Goal: Task Accomplishment & Management: Use online tool/utility

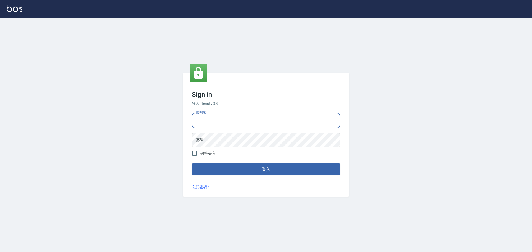
drag, startPoint x: 213, startPoint y: 123, endPoint x: 219, endPoint y: 128, distance: 7.9
click at [213, 123] on input "電話號碼" at bounding box center [266, 120] width 149 height 15
type input "0989189977"
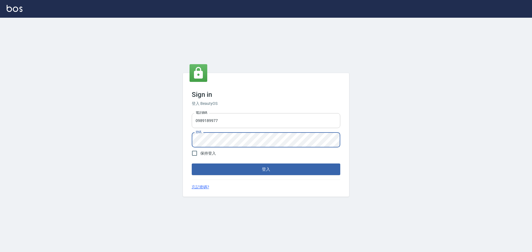
click at [192, 164] on button "登入" at bounding box center [266, 170] width 149 height 12
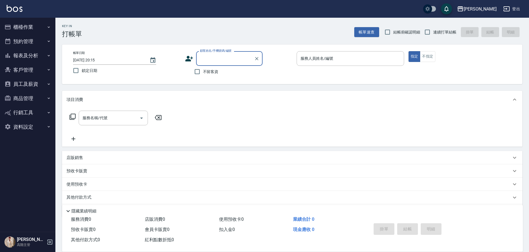
click at [207, 71] on span "不留客資" at bounding box center [211, 72] width 16 height 6
click at [203, 71] on input "不留客資" at bounding box center [198, 72] width 12 height 12
checkbox input "true"
click at [433, 35] on input "連續打單結帳" at bounding box center [428, 32] width 12 height 12
checkbox input "true"
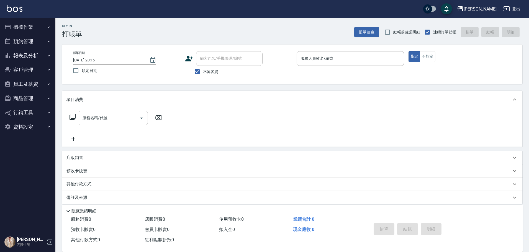
drag, startPoint x: 361, startPoint y: 71, endPoint x: 360, endPoint y: 68, distance: 2.9
click at [360, 69] on p at bounding box center [351, 69] width 108 height 6
click at [360, 62] on input "服務人員姓名/編號" at bounding box center [350, 59] width 103 height 10
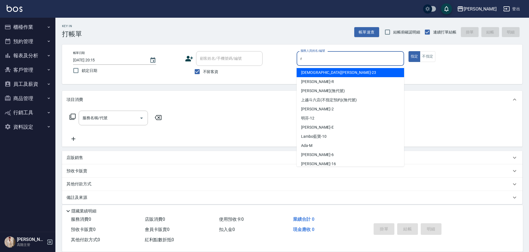
type input "r"
type button "true"
type input "[PERSON_NAME]"
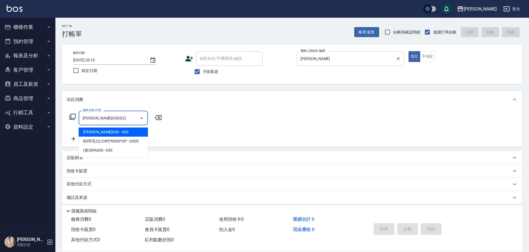
type input "[PERSON_NAME]650(D2)"
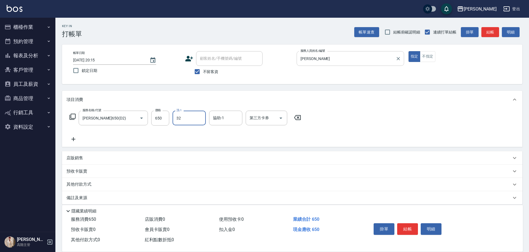
type input "萱芸-32"
type input "Line酷券"
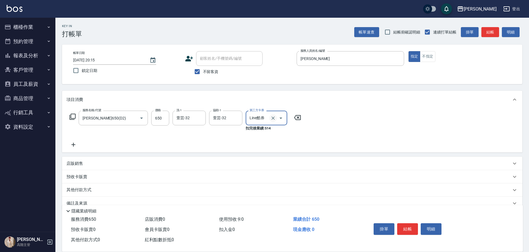
click at [272, 116] on icon "Clear" at bounding box center [273, 119] width 6 height 6
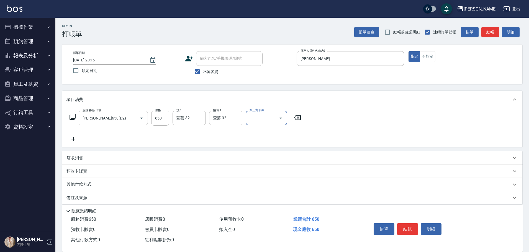
click at [70, 139] on icon at bounding box center [74, 139] width 14 height 7
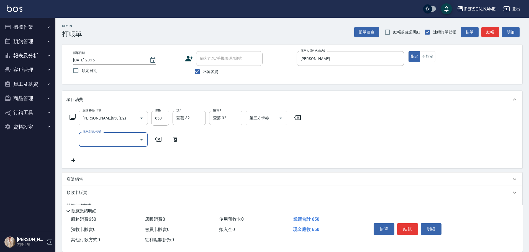
click at [86, 142] on input "服務名稱/代號" at bounding box center [109, 140] width 56 height 10
type input "剪髮(B1)"
type input "200"
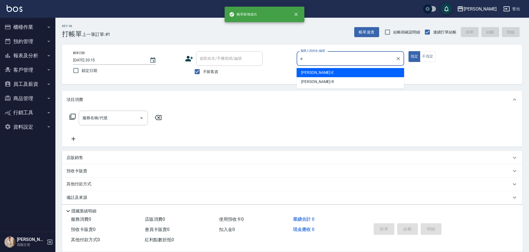
type input "[PERSON_NAME]"
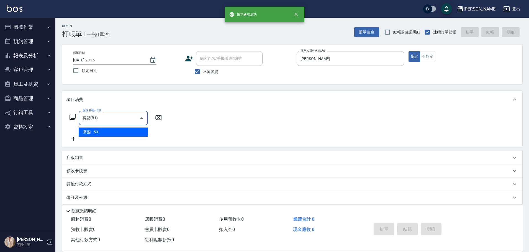
type input "剪髮(B1)"
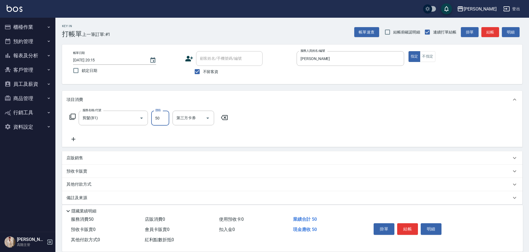
click at [161, 115] on input "50" at bounding box center [160, 118] width 18 height 15
type input "250"
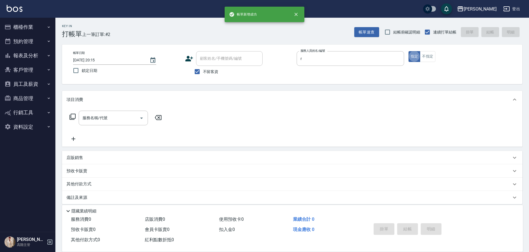
type input "[PERSON_NAME]"
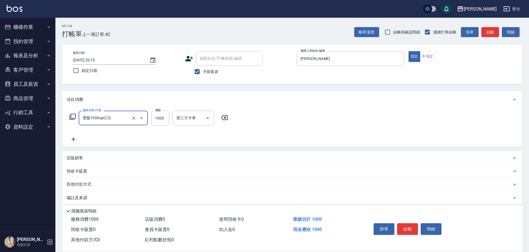
type input "燙髮1000up(C2)"
type input "2400"
type input "[PERSON_NAME]"
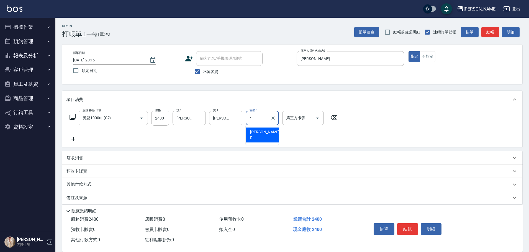
type input "[PERSON_NAME]"
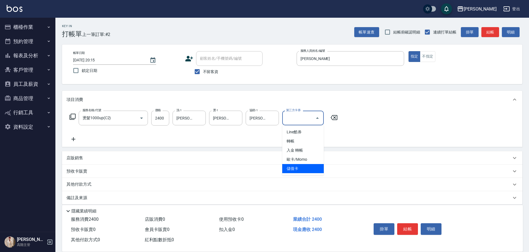
type input "儲值卡"
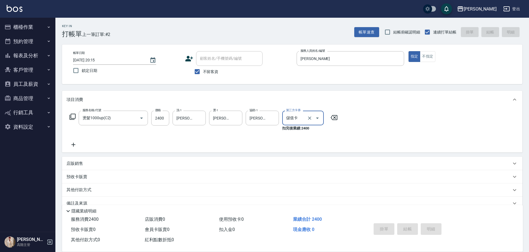
type input "[DATE] 20:16"
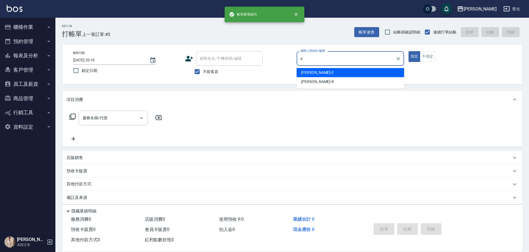
type input "[PERSON_NAME]"
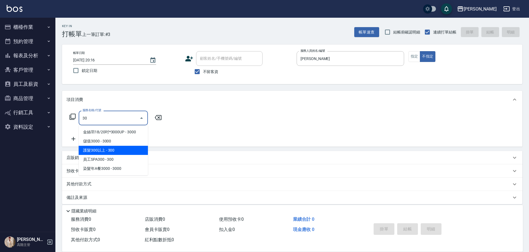
type input "3"
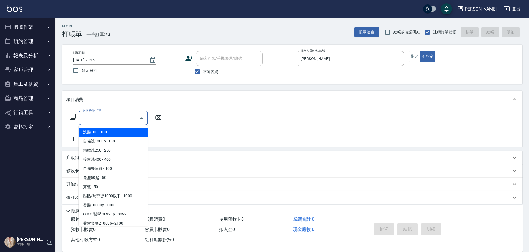
type input "ㄏ"
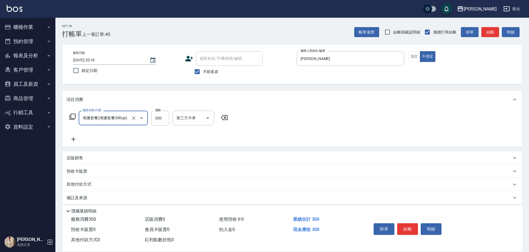
type input "海鹽套餐(海鹽套餐300up)"
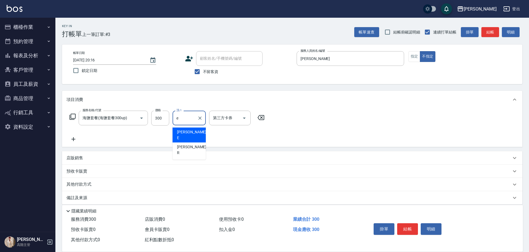
type input "[PERSON_NAME]"
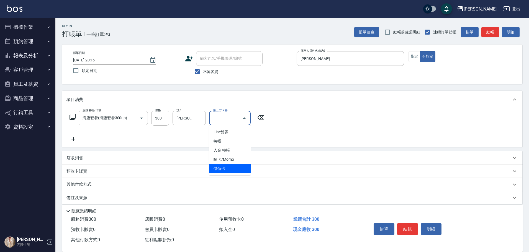
type input "儲值卡"
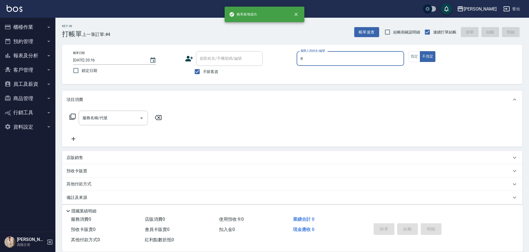
type input "[PERSON_NAME]"
type button "false"
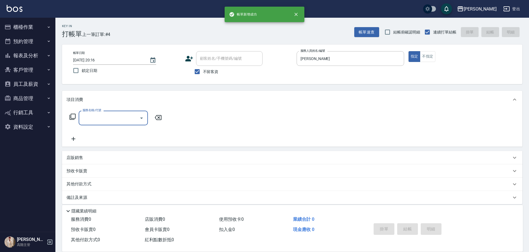
type input "E"
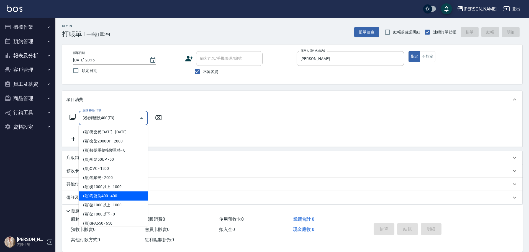
type input "(卷)海鹽洗400(F3)"
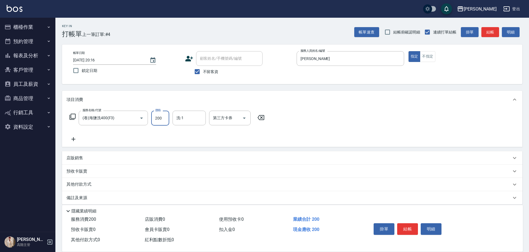
type input "200"
type input "萱芸-32"
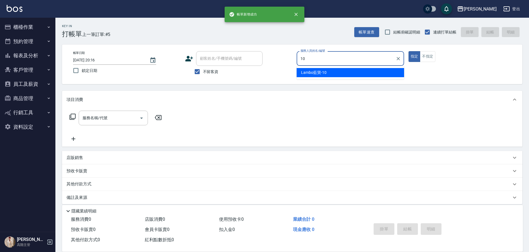
type input "Lambo藍寶-10"
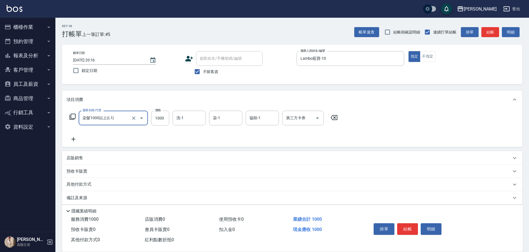
type input "染髮1000以上(L1)"
type input "3600"
type input "Lambo藍寶-10"
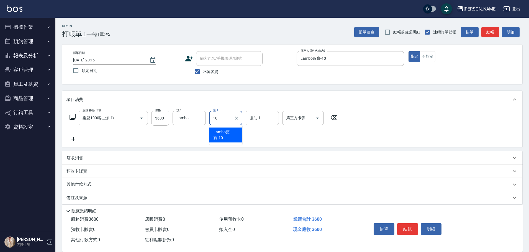
type input "Lambo藍寶-10"
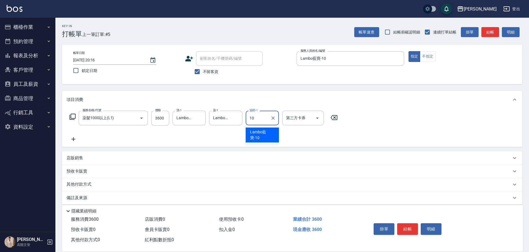
type input "Lambo藍寶-10"
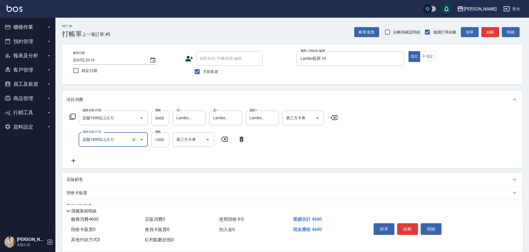
type input "染髮1000以上(L1)"
type input "2600"
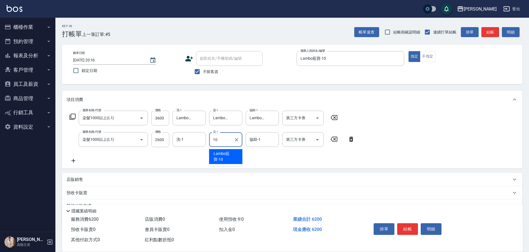
type input "Lambo藍寶-10"
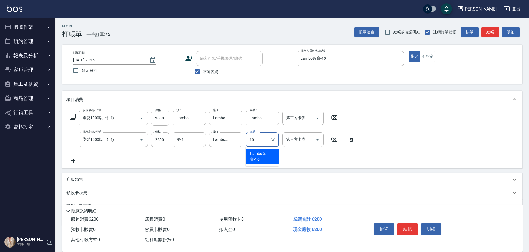
type input "Lambo藍寶-10"
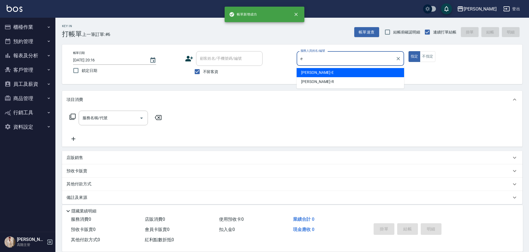
type input "[PERSON_NAME]"
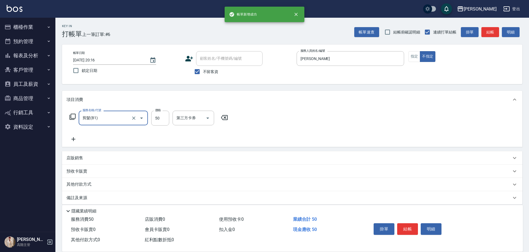
type input "剪髮(B1)"
type input "200"
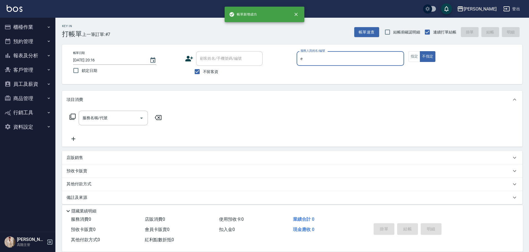
type input "[PERSON_NAME]"
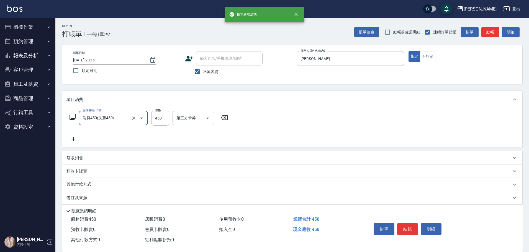
type input "洗剪450"
type input "萱芸-32"
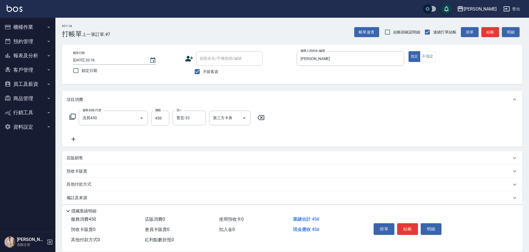
click at [302, 124] on div "服務名稱/代號 洗剪450 服務名稱/代號 價格 450 價格 洗-1 萱芸-32 洗-1 第三方卡券 第三方卡券" at bounding box center [292, 128] width 461 height 39
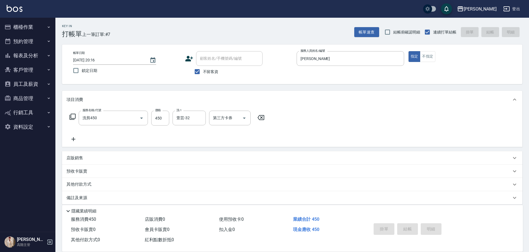
type input "[DATE] 20:17"
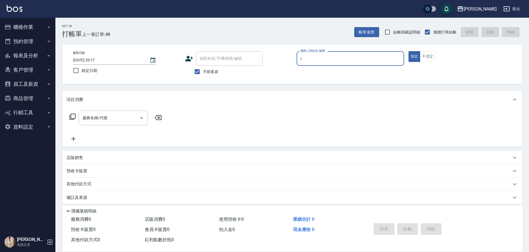
type input "[PERSON_NAME]"
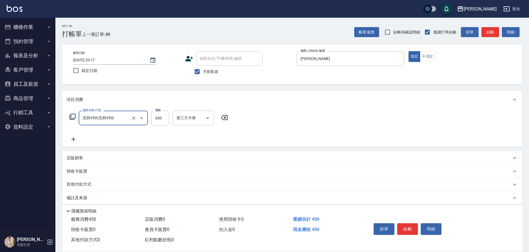
type input "洗剪450"
type input "570"
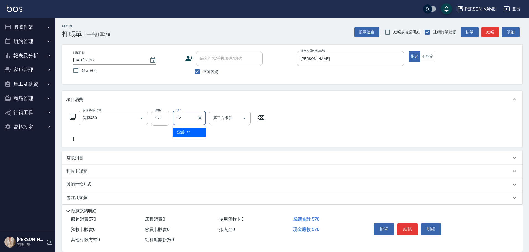
type input "萱芸-32"
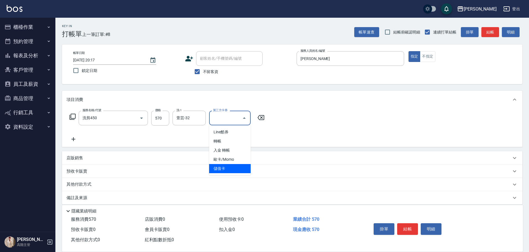
type input "儲值卡"
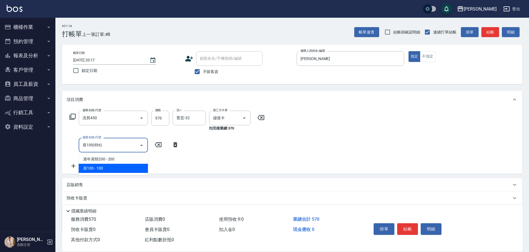
type input "肩100(特6)"
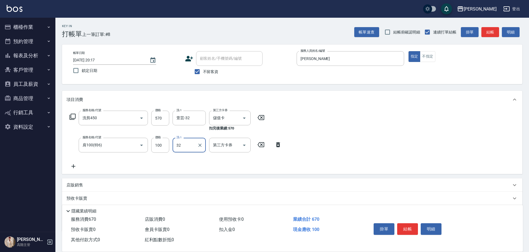
type input "萱芸-32"
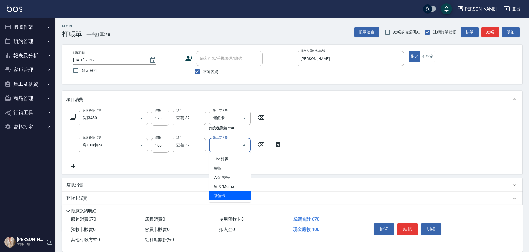
type input "儲值卡"
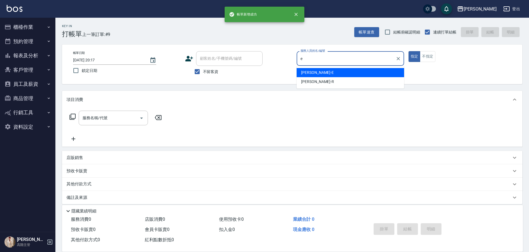
type input "[PERSON_NAME]"
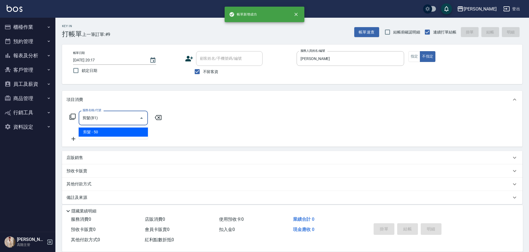
type input "剪髮(B1)"
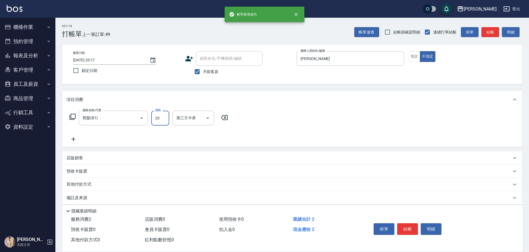
type input "200"
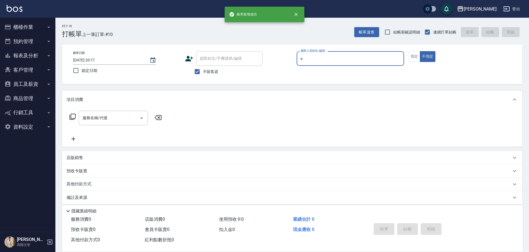
type input "[PERSON_NAME]"
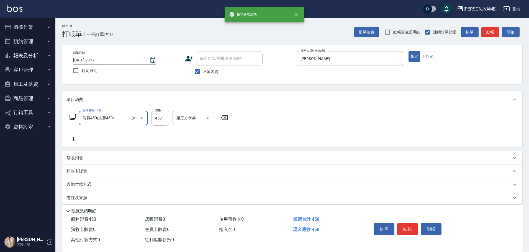
type input "洗剪450"
type input "3"
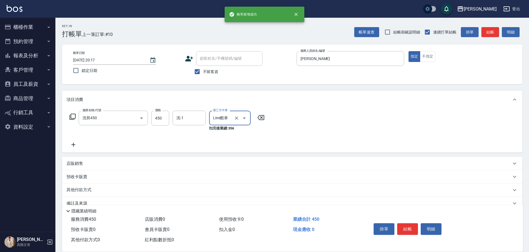
type input "Line酷券"
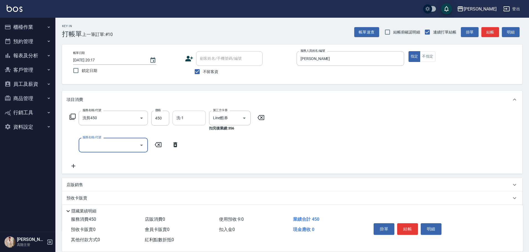
click at [189, 121] on input "洗-1" at bounding box center [189, 118] width 28 height 10
type input "萱芸-32"
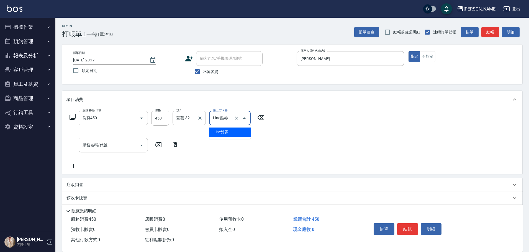
type input "Line酷券"
click at [240, 119] on button "Clear" at bounding box center [237, 118] width 8 height 8
click at [107, 144] on input "服務名稱/代號" at bounding box center [109, 140] width 56 height 10
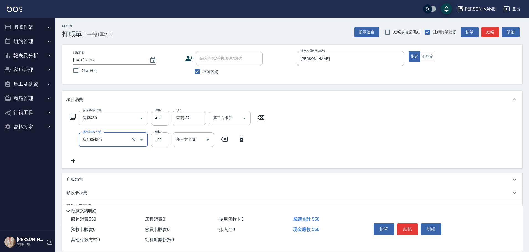
type input "肩100(特6)"
type input "萱芸-32"
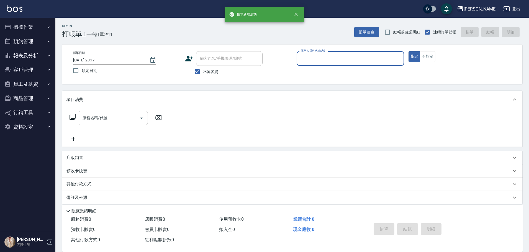
type input "[PERSON_NAME]"
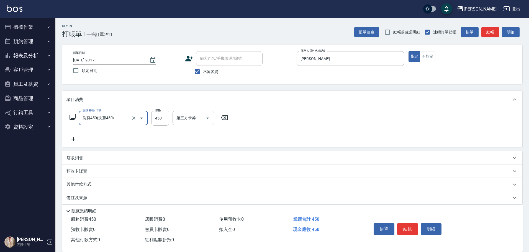
type input "洗剪450"
type input "570"
type input "[PERSON_NAME]"
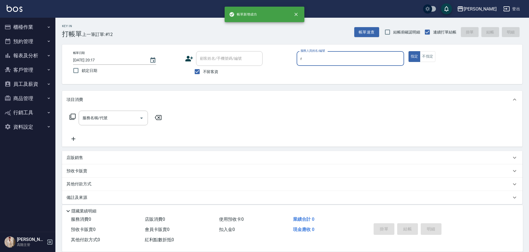
type input "[PERSON_NAME]"
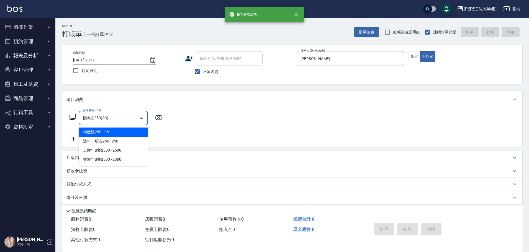
type input "精緻洗250(A3)"
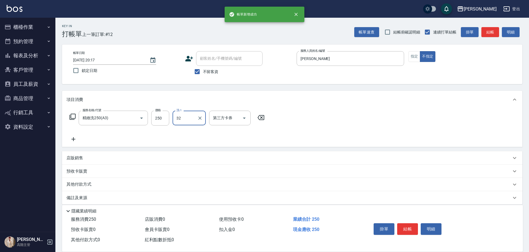
type input "萱芸-32"
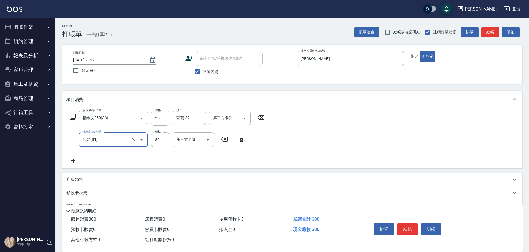
type input "剪髮(B1)"
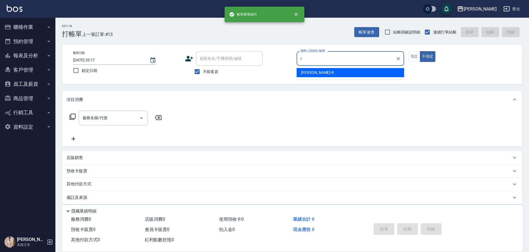
type input "[PERSON_NAME]"
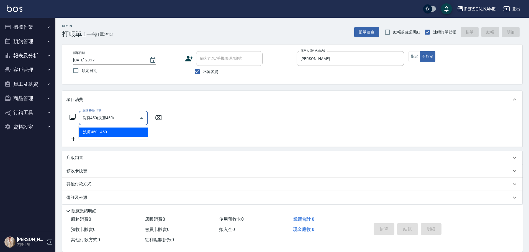
type input "洗剪450"
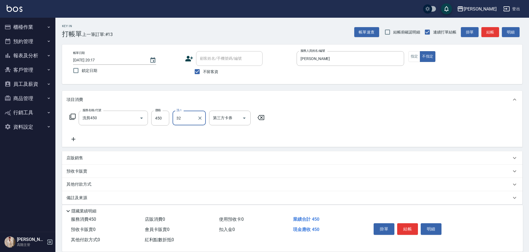
type input "萱芸-32"
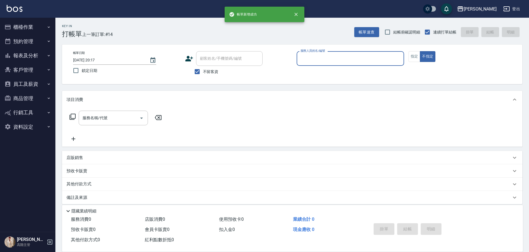
click at [420, 51] on button "不指定" at bounding box center [428, 56] width 16 height 11
type input "[PERSON_NAME]"
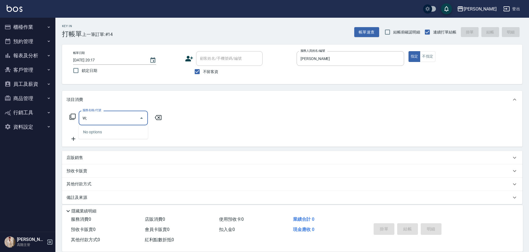
type input "W"
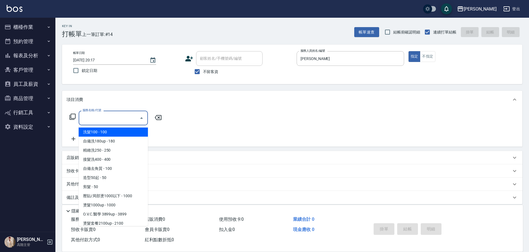
type input "C"
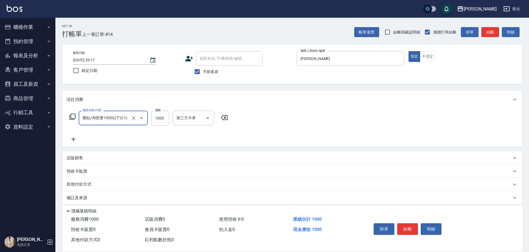
type input "壓貼/局部燙1000以下(C1)"
click at [135, 118] on icon "Clear" at bounding box center [134, 119] width 6 height 6
type input "1500"
type input "燙髮1000up(C2)"
type input "1500"
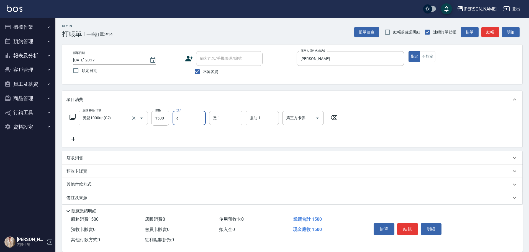
type input "[PERSON_NAME]"
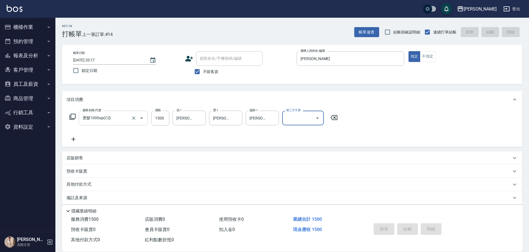
type input "[DATE] 20:18"
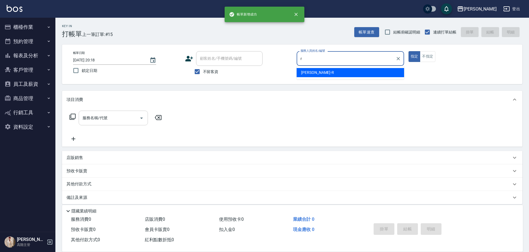
type input "[PERSON_NAME]"
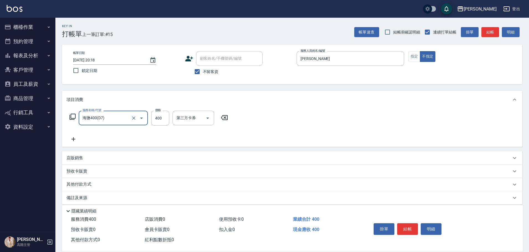
type input "海鹽400(D7)"
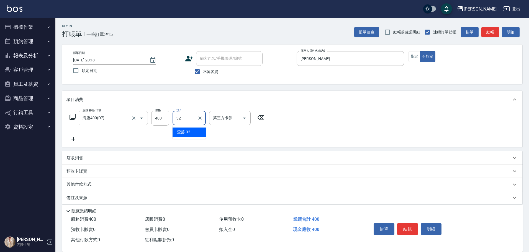
type input "萱芸-32"
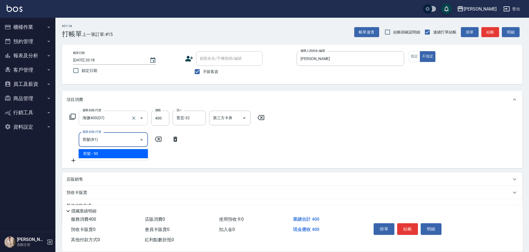
type input "剪髮(B1)"
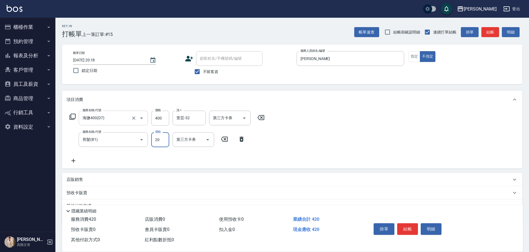
type input "200"
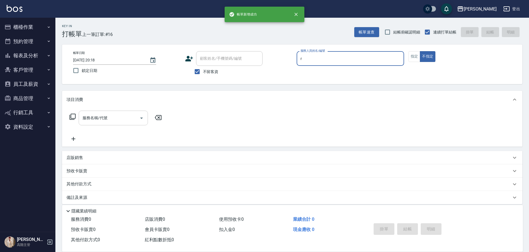
type input "[PERSON_NAME]"
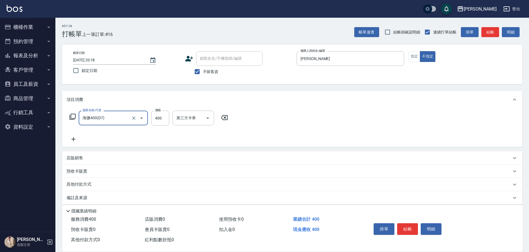
type input "海鹽400(D7)"
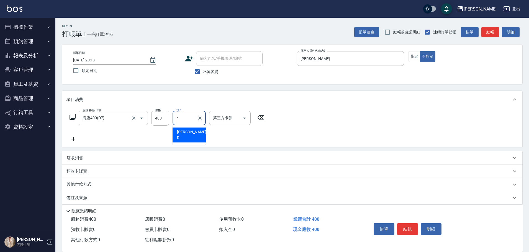
type input "[PERSON_NAME]"
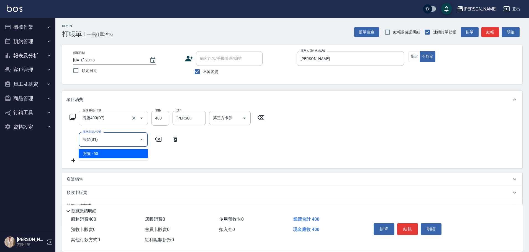
type input "剪髮(B1)"
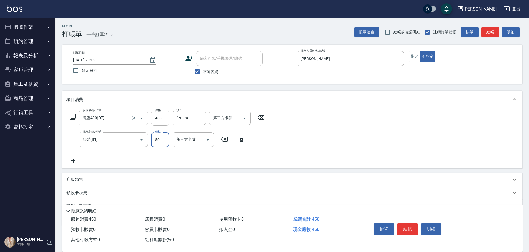
click at [167, 142] on input "50" at bounding box center [160, 139] width 18 height 15
type input "200"
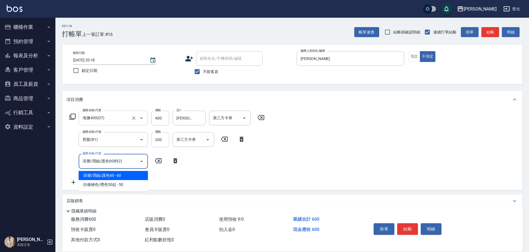
type input "深層/潤絲/護色60(特2)"
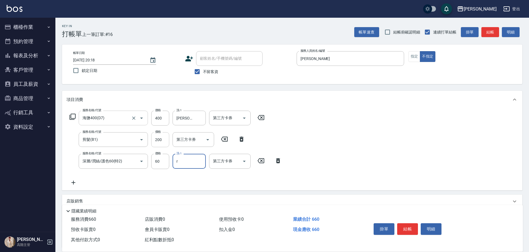
type input "[PERSON_NAME]"
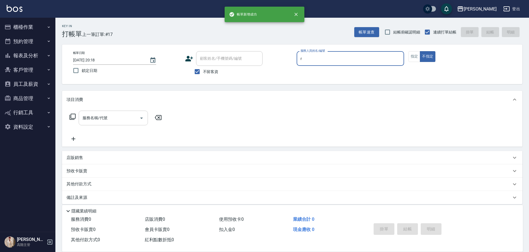
type input "[PERSON_NAME]"
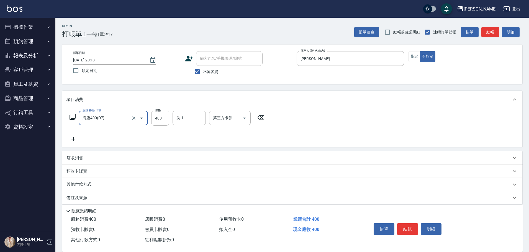
type input "海鹽400(D7)"
type input "萱芸-32"
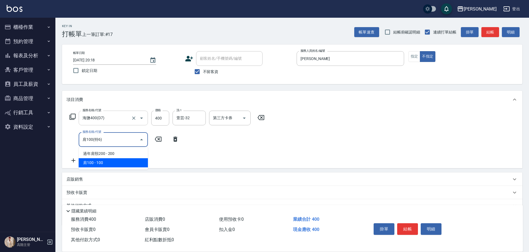
type input "肩100(特6)"
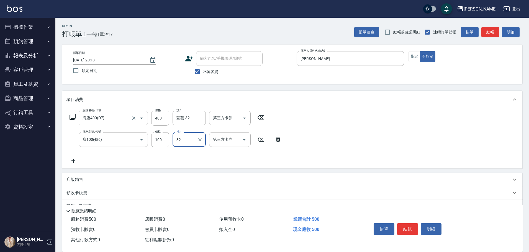
type input "萱芸-32"
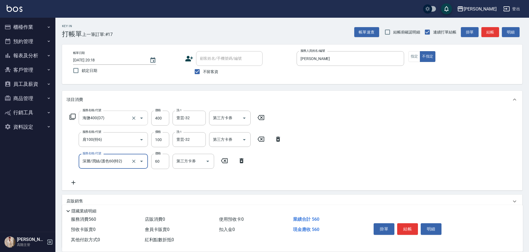
type input "深層/潤絲/護色60(特2)"
click at [196, 156] on div "洗-1" at bounding box center [189, 161] width 33 height 15
type input "65"
click at [196, 156] on div "洗-1" at bounding box center [189, 161] width 33 height 15
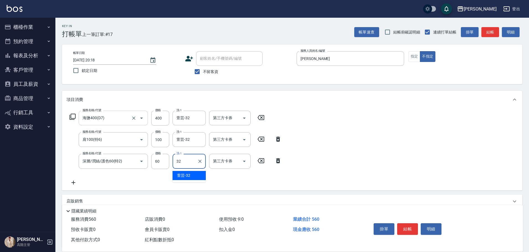
type input "萱芸-32"
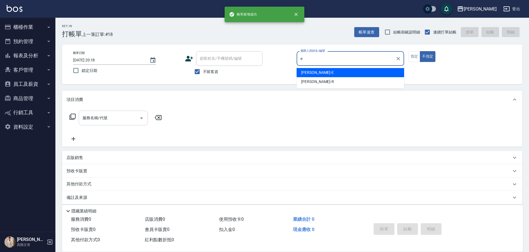
type input "[PERSON_NAME]"
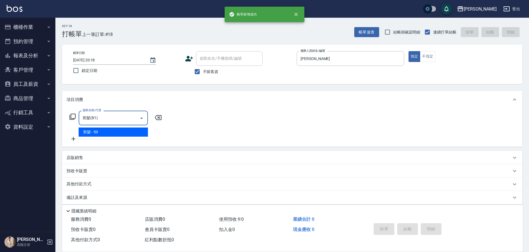
type input "剪髮(B1)"
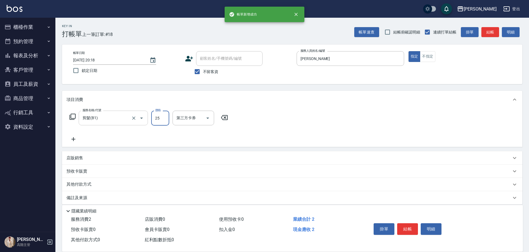
type input "250"
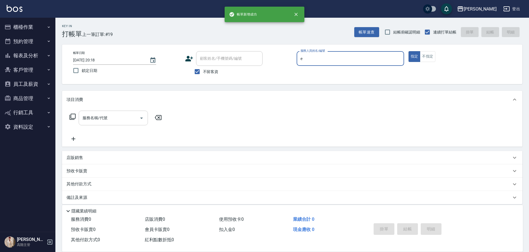
type input "[PERSON_NAME]"
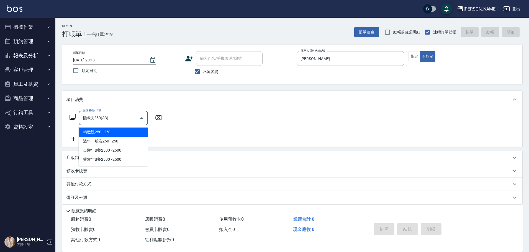
type input "精緻洗250(A3)"
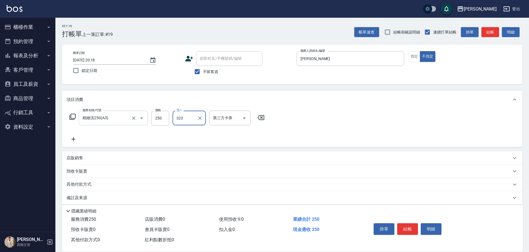
type input "323"
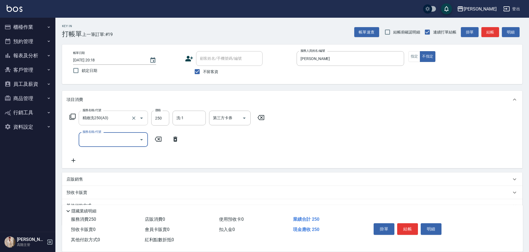
click at [191, 126] on div "洗-1 洗-1" at bounding box center [191, 118] width 37 height 15
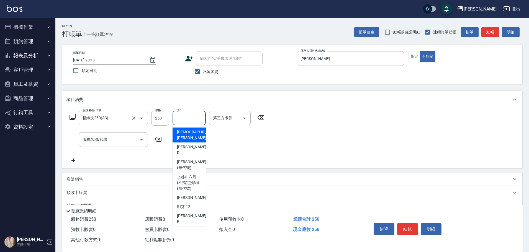
click at [195, 123] on input "洗-1" at bounding box center [189, 118] width 28 height 10
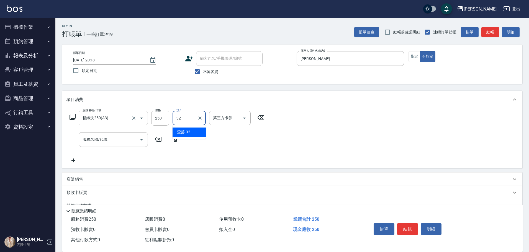
type input "萱芸-32"
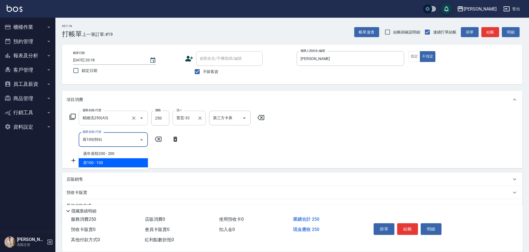
type input "肩100(特6)"
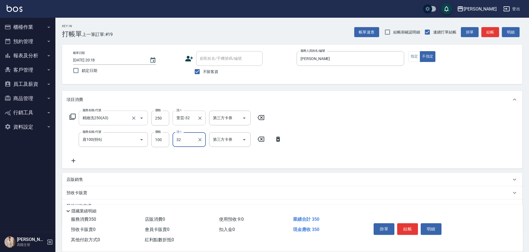
type input "萱芸-32"
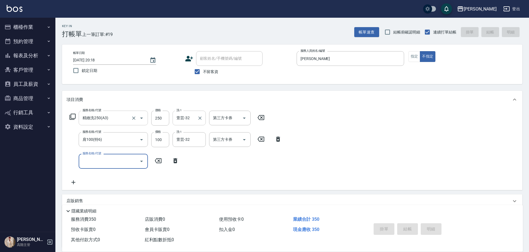
type input "[DATE] 20:19"
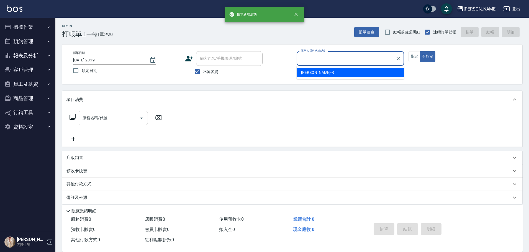
type input "[PERSON_NAME]"
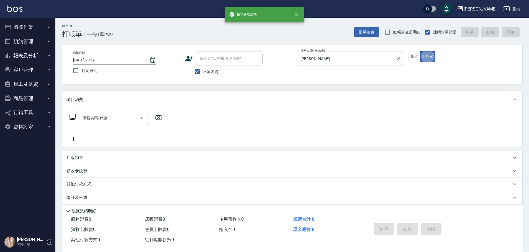
click at [399, 59] on icon "Clear" at bounding box center [398, 58] width 3 height 3
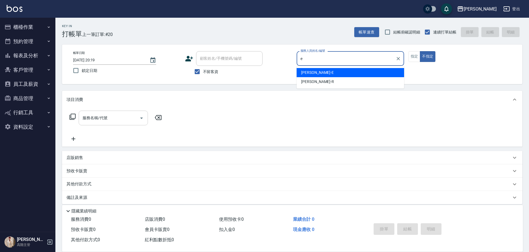
type input "[PERSON_NAME]"
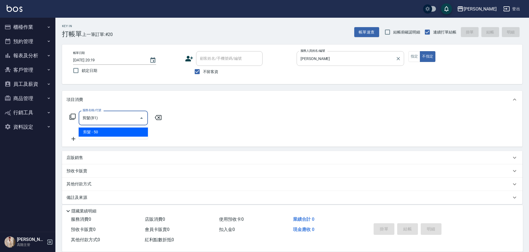
type input "剪髮(B1)"
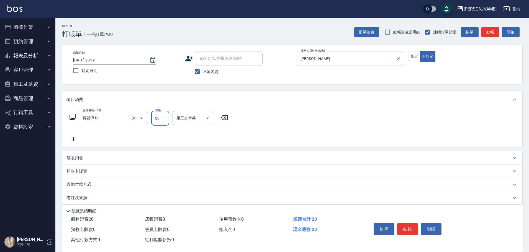
type input "200"
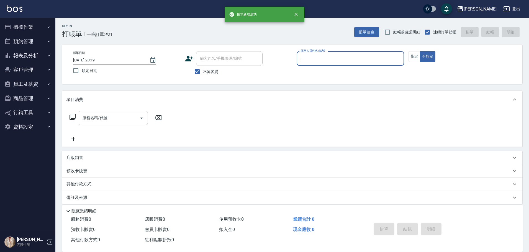
type input "[PERSON_NAME]"
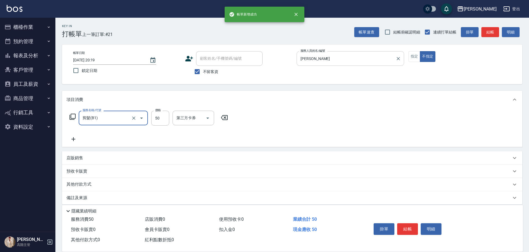
type input "剪髮(B1)"
type input "200"
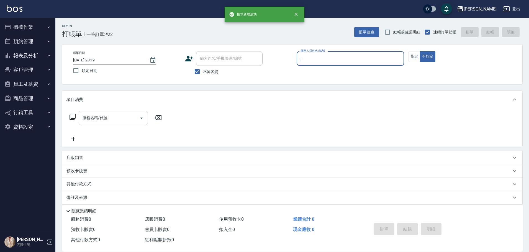
type input "[PERSON_NAME]"
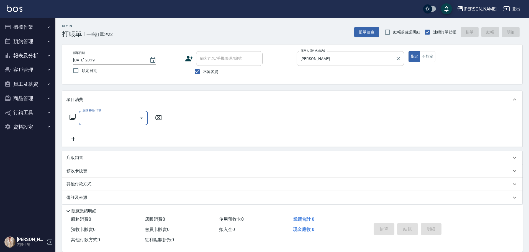
click at [10, 26] on icon "button" at bounding box center [8, 27] width 6 height 4
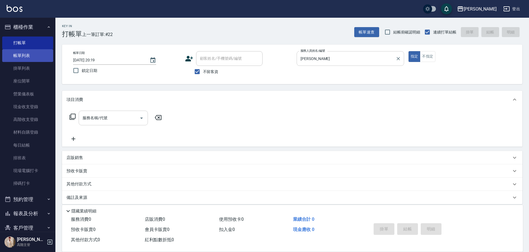
click at [32, 55] on link "帳單列表" at bounding box center [27, 55] width 51 height 13
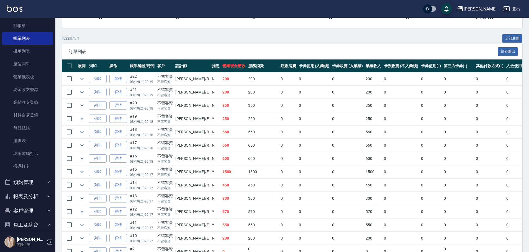
scroll to position [67, 0]
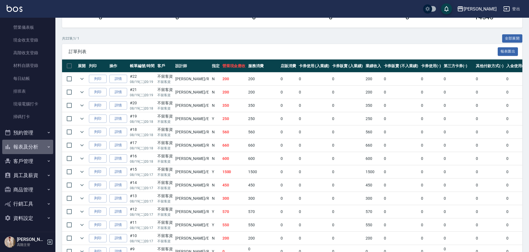
click at [40, 148] on button "報表及分析" at bounding box center [27, 147] width 51 height 14
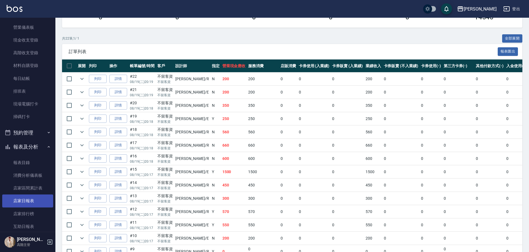
click at [44, 199] on link "店家日報表" at bounding box center [27, 201] width 51 height 13
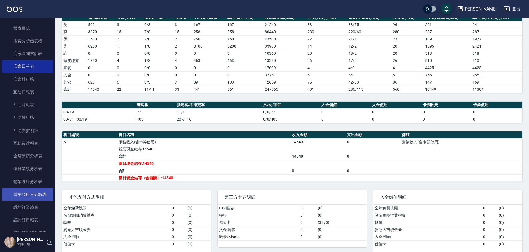
scroll to position [205, 0]
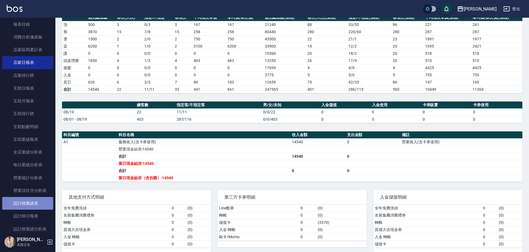
click at [40, 204] on link "設計師業績表" at bounding box center [27, 203] width 51 height 13
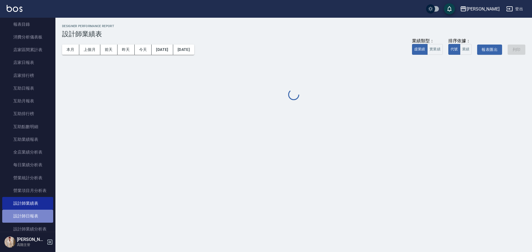
click at [40, 213] on link "設計師日報表" at bounding box center [27, 216] width 51 height 13
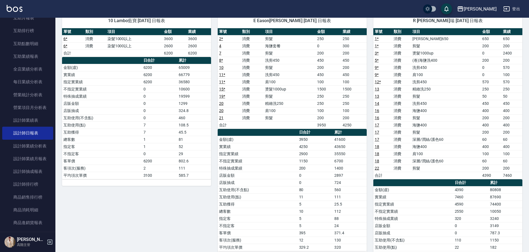
scroll to position [28, 0]
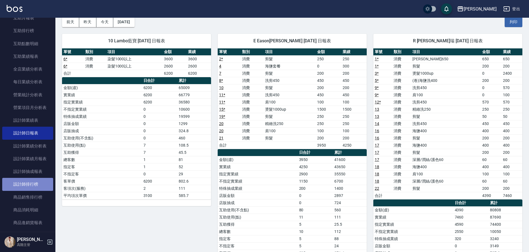
click at [43, 186] on link "設計師排行榜" at bounding box center [27, 184] width 51 height 13
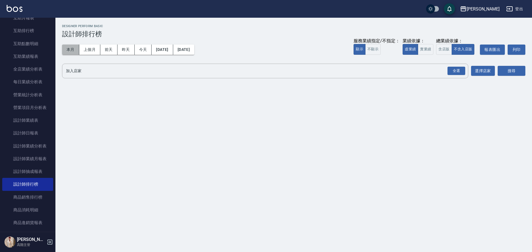
click at [74, 50] on button "本月" at bounding box center [70, 50] width 17 height 10
click at [425, 46] on button "實業績" at bounding box center [426, 49] width 16 height 11
click at [455, 70] on div "全選" at bounding box center [457, 71] width 18 height 9
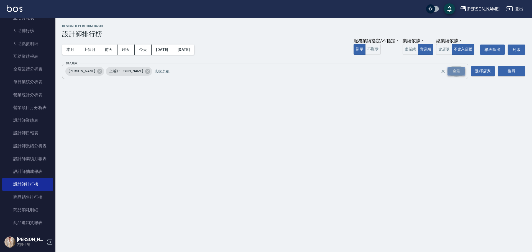
click at [455, 70] on div "全選" at bounding box center [457, 71] width 18 height 9
click at [510, 74] on button "搜尋" at bounding box center [512, 71] width 28 height 10
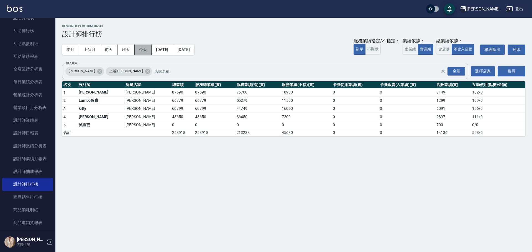
click at [147, 47] on button "今天" at bounding box center [143, 50] width 17 height 10
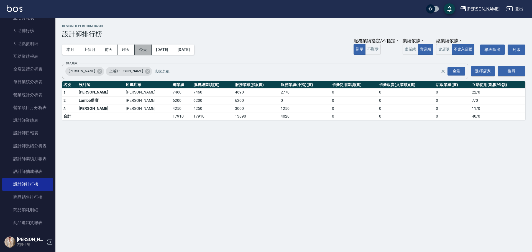
click at [147, 47] on button "今天" at bounding box center [143, 50] width 17 height 10
click at [129, 50] on button "昨天" at bounding box center [126, 50] width 17 height 10
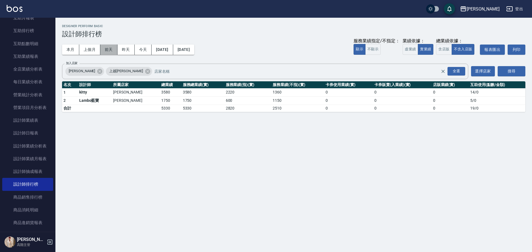
click at [112, 52] on button "前天" at bounding box center [108, 50] width 17 height 10
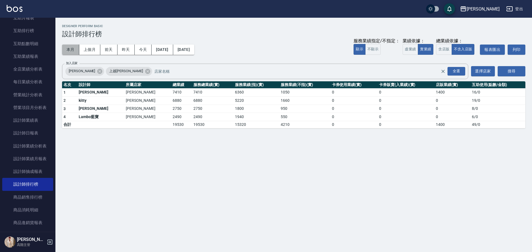
click at [73, 49] on button "本月" at bounding box center [70, 50] width 17 height 10
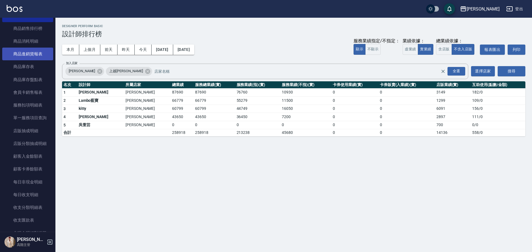
scroll to position [510, 0]
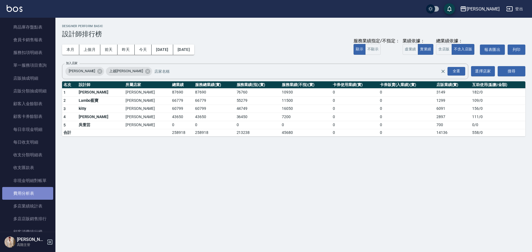
click at [40, 190] on link "費用分析表" at bounding box center [27, 193] width 51 height 13
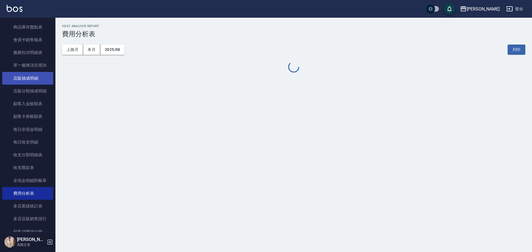
click at [34, 78] on link "店販抽成明細" at bounding box center [27, 78] width 51 height 13
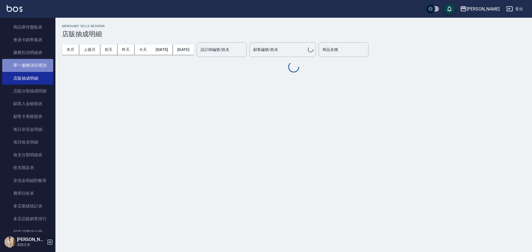
click at [37, 67] on link "單一服務項目查詢" at bounding box center [27, 65] width 51 height 13
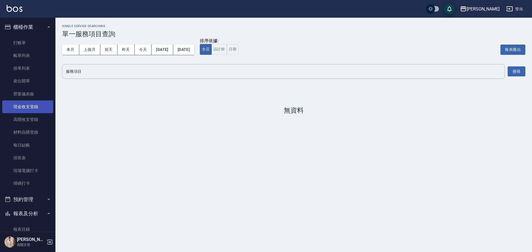
click at [35, 107] on link "現金收支登錄" at bounding box center [27, 107] width 51 height 13
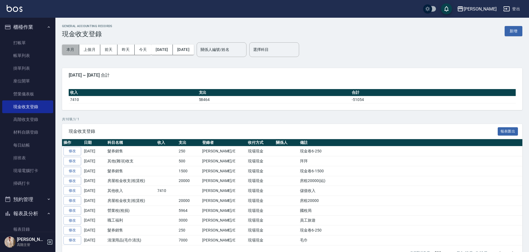
click at [72, 47] on button "本月" at bounding box center [70, 50] width 17 height 10
click at [513, 31] on button "新增" at bounding box center [514, 31] width 18 height 10
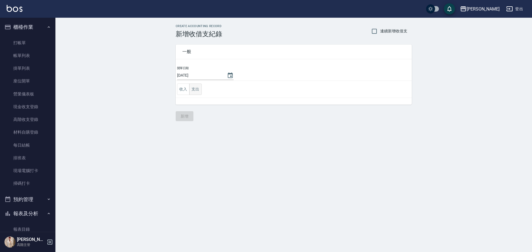
click at [198, 89] on button "支出" at bounding box center [195, 89] width 12 height 11
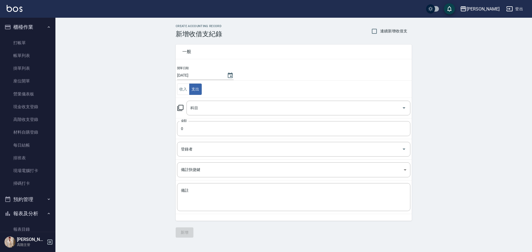
click at [213, 97] on td "收入 支出" at bounding box center [294, 89] width 236 height 17
click at [219, 108] on input "科目" at bounding box center [294, 108] width 211 height 10
type input "ㄎ"
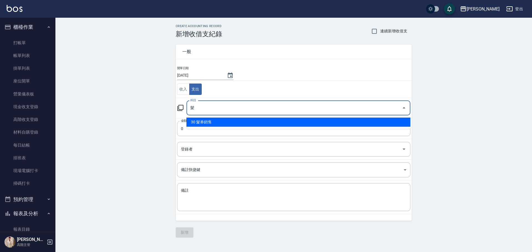
type input "30 髮券銷售"
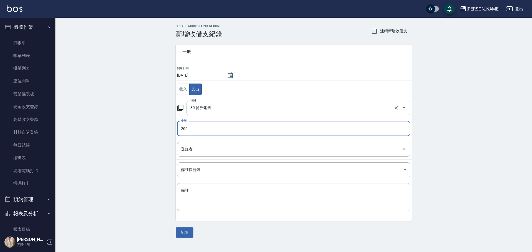
type input "200"
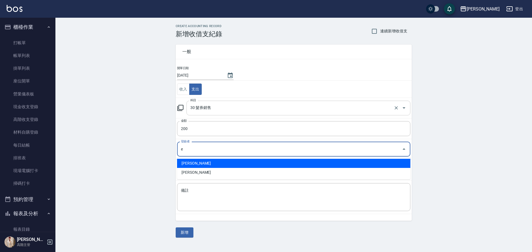
type input "[PERSON_NAME]"
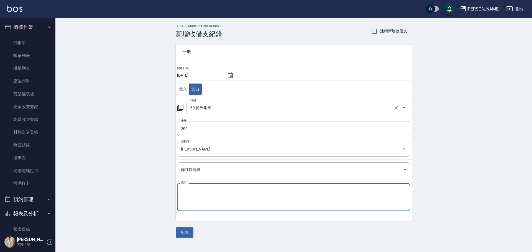
type textarea "D"
type textarea "縣"
click at [219, 195] on textarea "現金卷R-2000" at bounding box center [294, 197] width 226 height 19
type textarea "現金卷R-200"
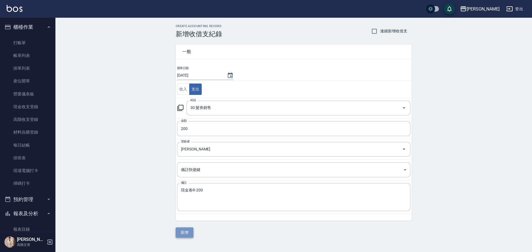
click at [191, 232] on button "新增" at bounding box center [185, 233] width 18 height 10
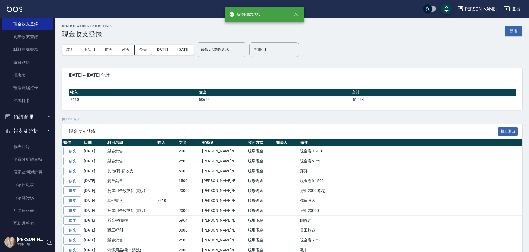
scroll to position [83, 0]
click at [49, 185] on link "店家日報表" at bounding box center [27, 184] width 51 height 13
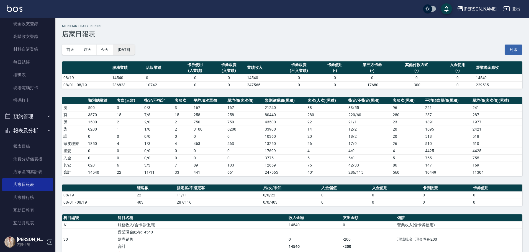
click at [128, 51] on button "[DATE]" at bounding box center [123, 50] width 21 height 10
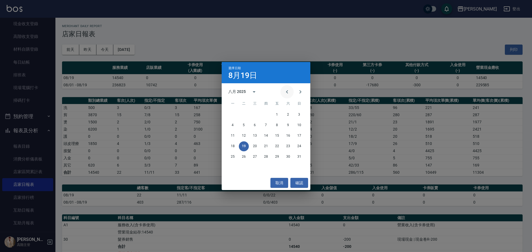
click at [288, 90] on icon "Previous month" at bounding box center [287, 92] width 7 height 7
click at [288, 135] on button "19" at bounding box center [288, 136] width 10 height 10
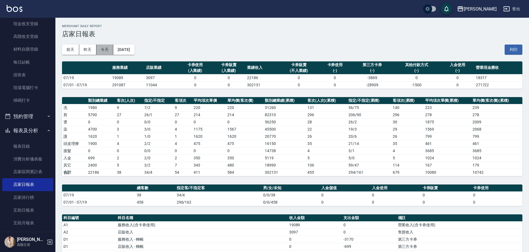
click at [104, 46] on button "今天" at bounding box center [104, 50] width 17 height 10
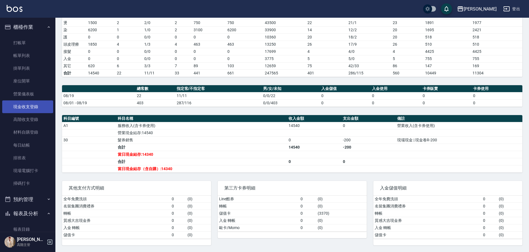
click at [43, 107] on link "現金收支登錄" at bounding box center [27, 107] width 51 height 13
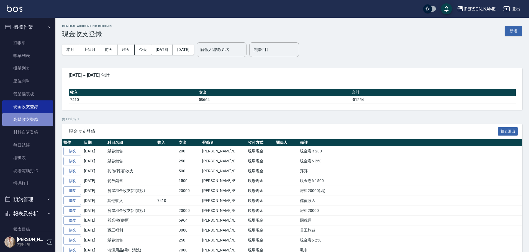
click at [33, 122] on link "高階收支登錄" at bounding box center [27, 119] width 51 height 13
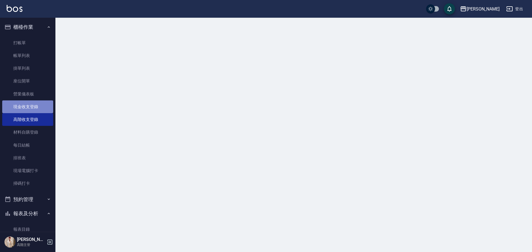
click at [34, 109] on link "現金收支登錄" at bounding box center [27, 107] width 51 height 13
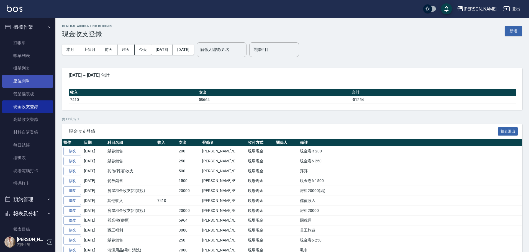
click at [34, 87] on link "座位開單" at bounding box center [27, 81] width 51 height 13
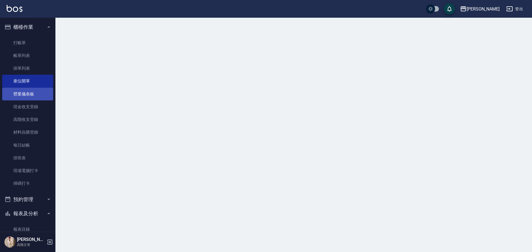
click at [33, 91] on link "營業儀表板" at bounding box center [27, 94] width 51 height 13
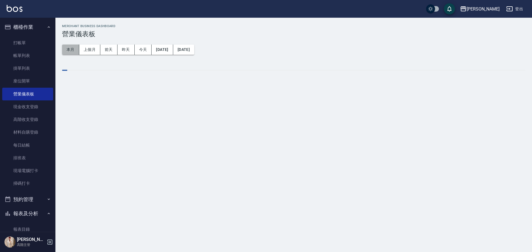
click at [70, 52] on button "本月" at bounding box center [70, 50] width 17 height 10
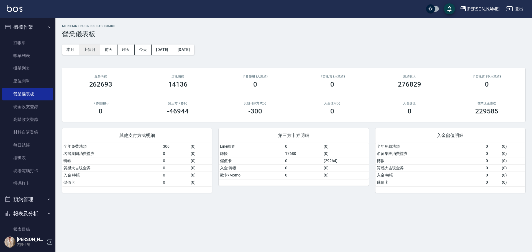
click at [87, 50] on button "上個月" at bounding box center [89, 50] width 21 height 10
click at [194, 50] on button "[DATE]" at bounding box center [183, 50] width 21 height 10
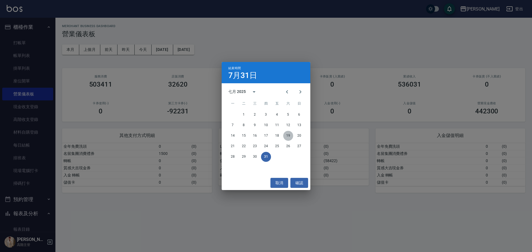
click at [289, 135] on button "19" at bounding box center [288, 136] width 10 height 10
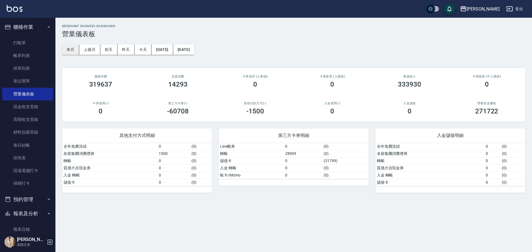
click at [68, 50] on button "本月" at bounding box center [70, 50] width 17 height 10
click at [11, 8] on img at bounding box center [15, 8] width 16 height 7
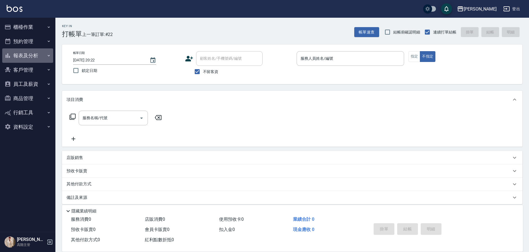
click at [34, 52] on button "報表及分析" at bounding box center [27, 55] width 51 height 14
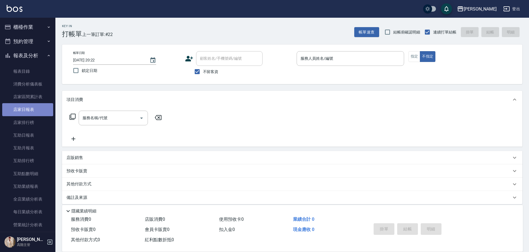
click at [43, 108] on link "店家日報表" at bounding box center [27, 109] width 51 height 13
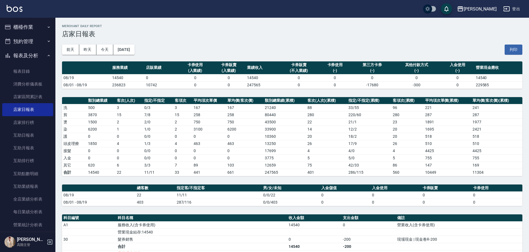
click at [39, 28] on button "櫃檯作業" at bounding box center [27, 27] width 51 height 14
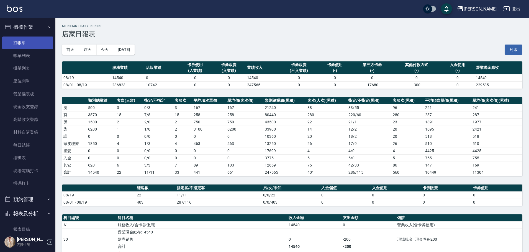
click at [29, 43] on link "打帳單" at bounding box center [27, 43] width 51 height 13
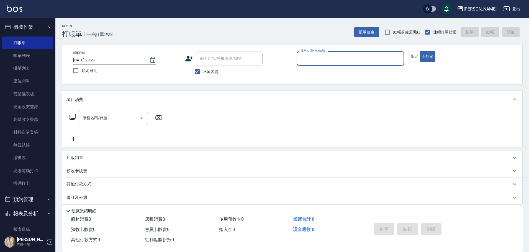
click at [303, 51] on label "服務人員姓名/編號" at bounding box center [313, 51] width 24 height 4
click at [303, 54] on input "服務人員姓名/編號" at bounding box center [350, 59] width 103 height 10
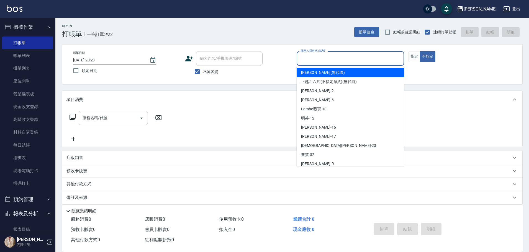
click at [305, 56] on input "服務人員姓名/編號" at bounding box center [350, 59] width 103 height 10
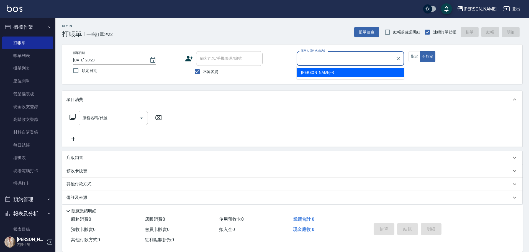
type input "[PERSON_NAME]"
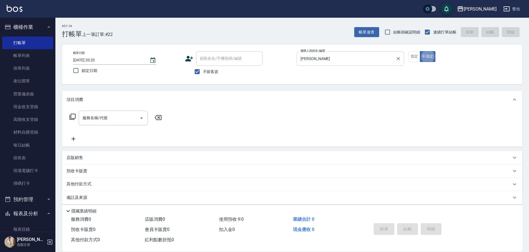
type button "false"
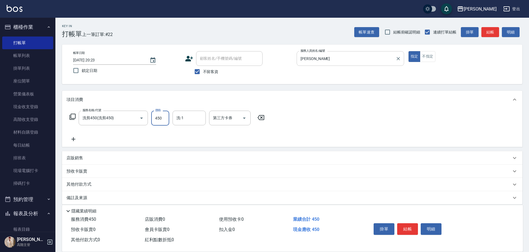
type input "洗剪450"
type input "570"
type input "萱芸-32"
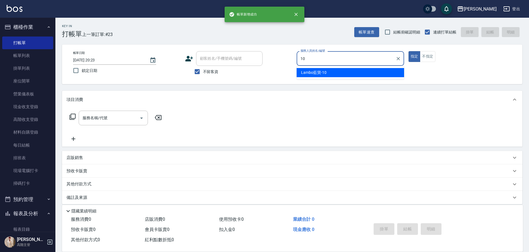
type input "Lambo藍寶-10"
type button "true"
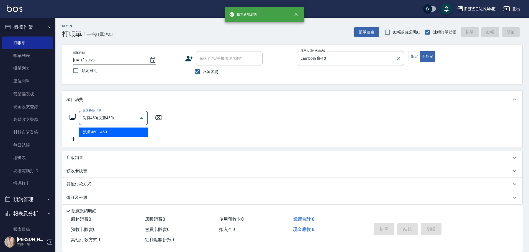
type input "洗剪450"
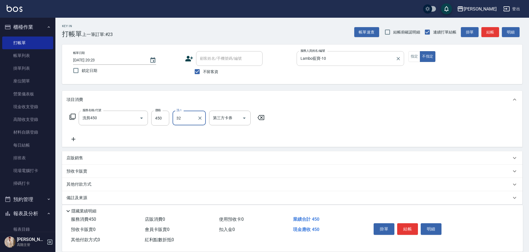
type input "萱芸-32"
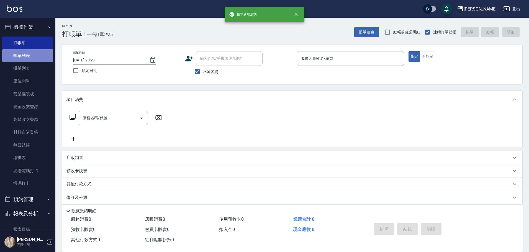
click at [43, 51] on link "帳單列表" at bounding box center [27, 55] width 51 height 13
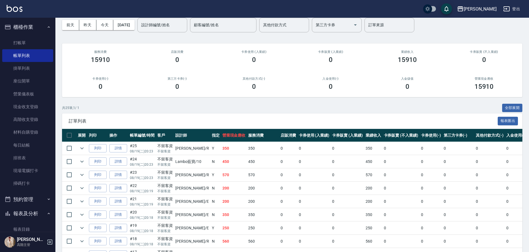
scroll to position [55, 0]
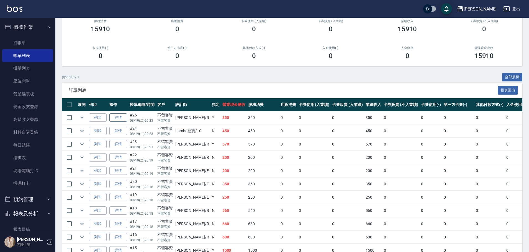
click at [117, 117] on link "詳情" at bounding box center [118, 118] width 18 height 9
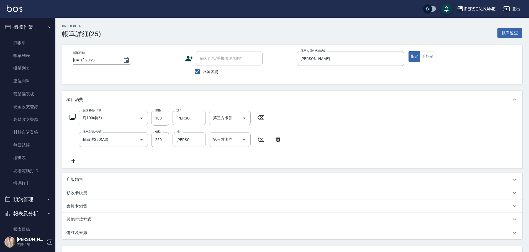
click at [263, 116] on icon at bounding box center [261, 117] width 14 height 7
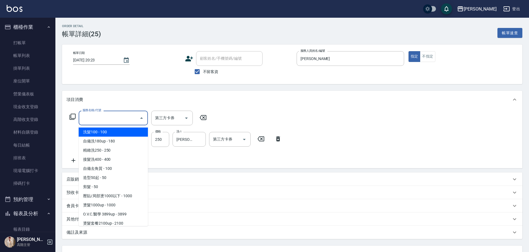
click at [110, 120] on input "服務名稱/代號" at bounding box center [109, 118] width 56 height 10
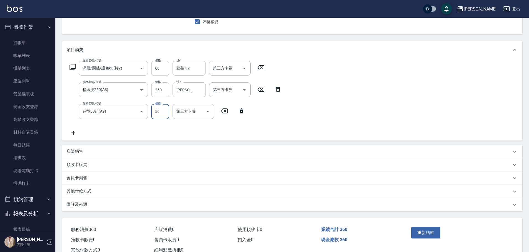
scroll to position [69, 0]
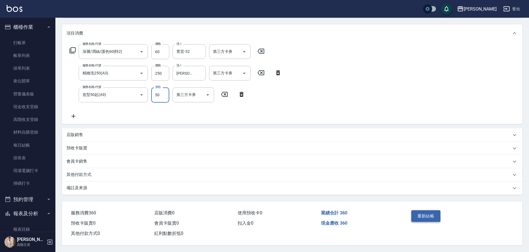
click at [427, 215] on button "重新結帳" at bounding box center [426, 217] width 29 height 12
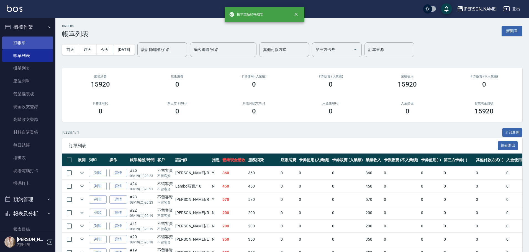
click at [27, 39] on link "打帳單" at bounding box center [27, 43] width 51 height 13
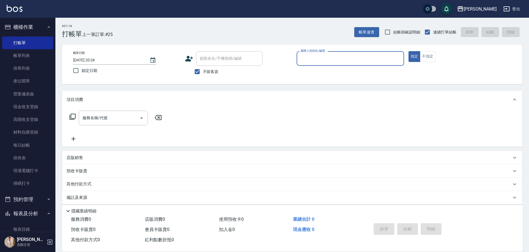
click at [312, 58] on input "服務人員姓名/編號" at bounding box center [350, 59] width 103 height 10
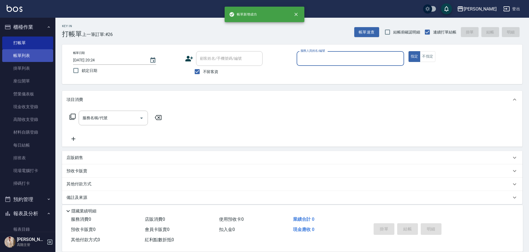
click at [43, 54] on link "帳單列表" at bounding box center [27, 55] width 51 height 13
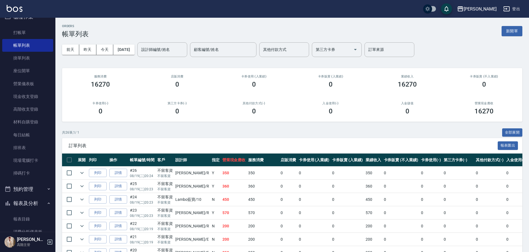
scroll to position [11, 0]
click at [22, 42] on link "帳單列表" at bounding box center [27, 44] width 51 height 13
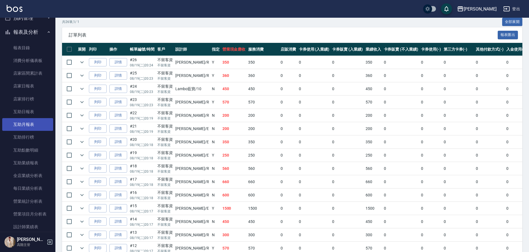
scroll to position [205, 0]
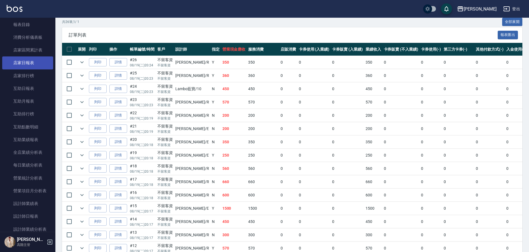
click at [40, 64] on link "店家日報表" at bounding box center [27, 63] width 51 height 13
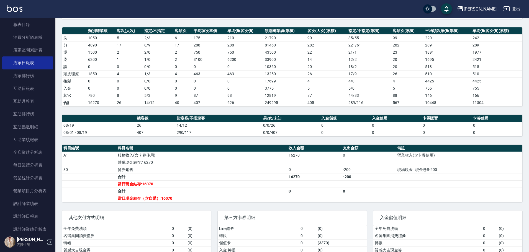
scroll to position [83, 0]
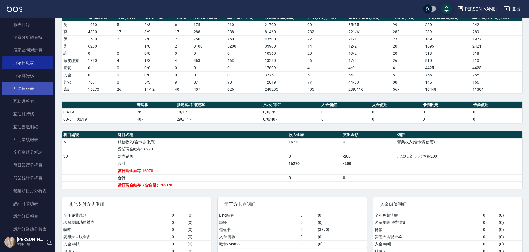
click at [38, 86] on link "互助日報表" at bounding box center [27, 88] width 51 height 13
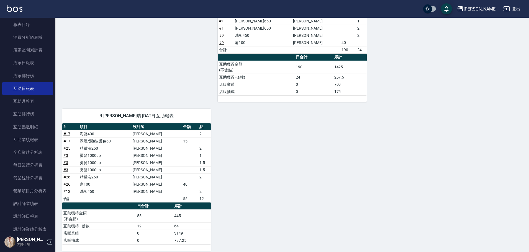
scroll to position [200, 0]
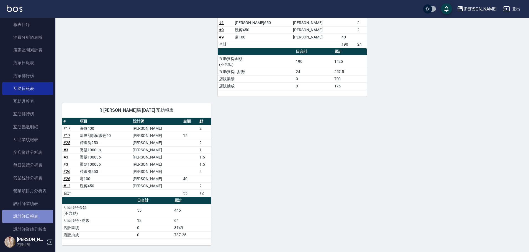
click at [29, 220] on link "設計師日報表" at bounding box center [27, 216] width 51 height 13
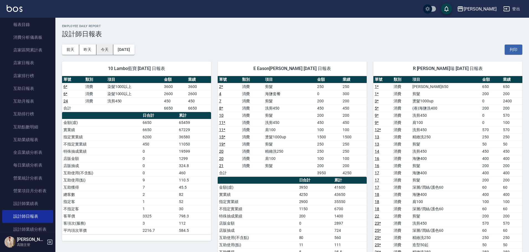
click at [103, 47] on button "今天" at bounding box center [104, 50] width 17 height 10
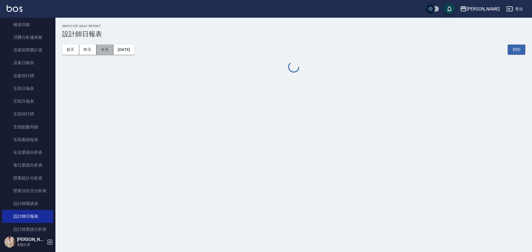
click at [103, 47] on button "今天" at bounding box center [104, 50] width 17 height 10
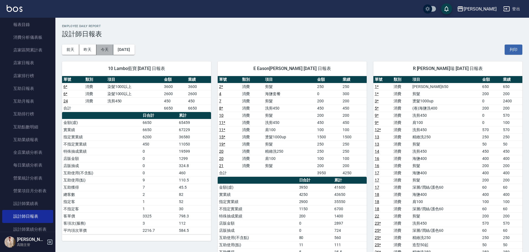
click at [103, 47] on button "今天" at bounding box center [104, 50] width 17 height 10
click at [108, 50] on button "今天" at bounding box center [104, 50] width 17 height 10
click at [96, 49] on button "昨天" at bounding box center [87, 50] width 17 height 10
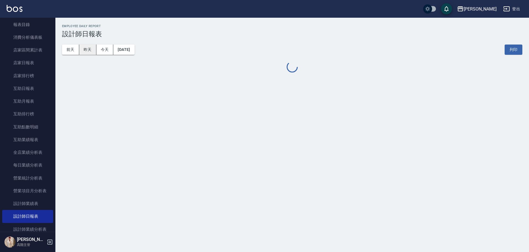
click at [94, 48] on button "昨天" at bounding box center [87, 50] width 17 height 10
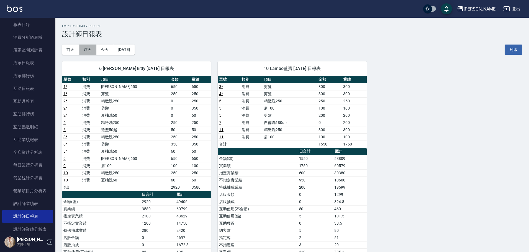
click at [94, 48] on button "昨天" at bounding box center [87, 50] width 17 height 10
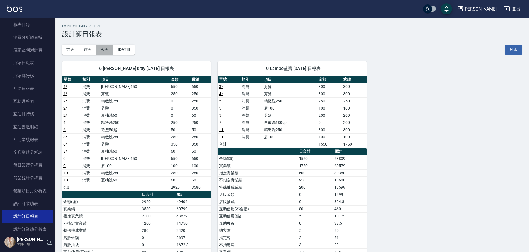
click at [103, 50] on button "今天" at bounding box center [104, 50] width 17 height 10
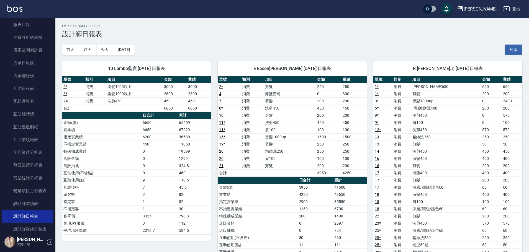
click at [21, 12] on img at bounding box center [15, 8] width 16 height 7
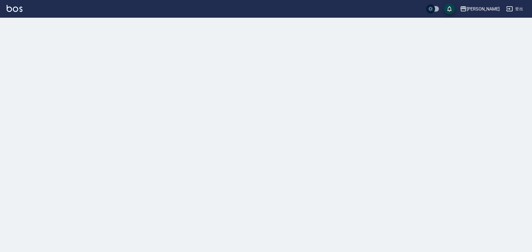
click at [21, 12] on img at bounding box center [15, 8] width 16 height 7
